Goal: Navigation & Orientation: Find specific page/section

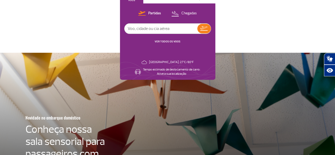
scroll to position [85, 0]
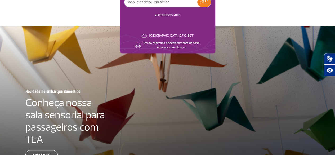
drag, startPoint x: 135, startPoint y: 126, endPoint x: 23, endPoint y: 130, distance: 111.7
drag, startPoint x: 100, startPoint y: 116, endPoint x: 260, endPoint y: 119, distance: 160.9
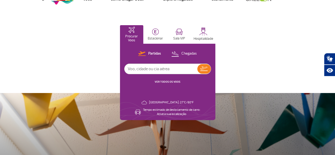
scroll to position [0, 0]
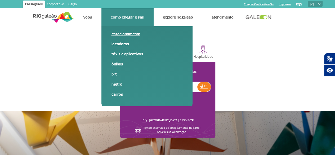
click at [134, 34] on link "Estacionamento" at bounding box center [146, 34] width 71 height 6
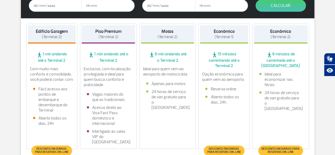
scroll to position [159, 0]
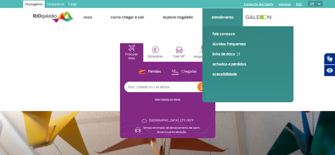
click at [226, 16] on link "Atendimento" at bounding box center [222, 17] width 22 height 5
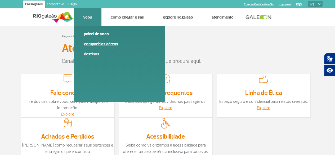
click at [97, 45] on link "Companhias Aéreas" at bounding box center [119, 44] width 71 height 6
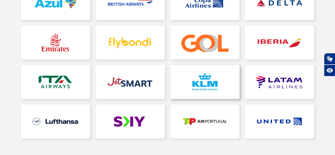
scroll to position [132, 0]
